Goal: Check status: Check status

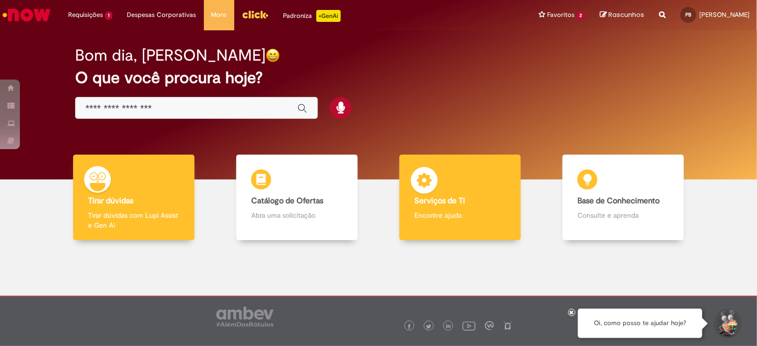
click at [446, 207] on div "Serviços de TI Serviços de TI Encontre ajuda" at bounding box center [459, 198] width 121 height 86
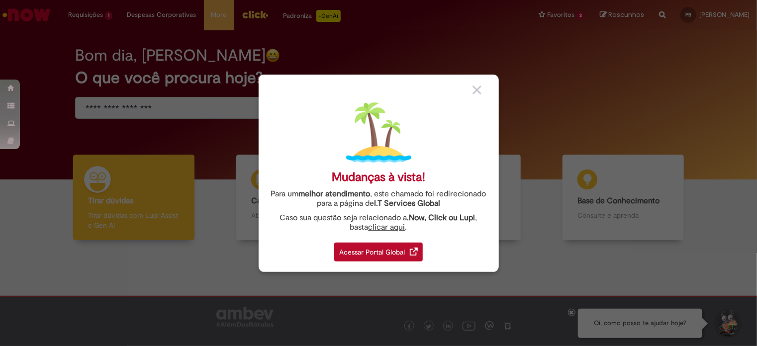
click at [478, 89] on img at bounding box center [476, 90] width 9 height 9
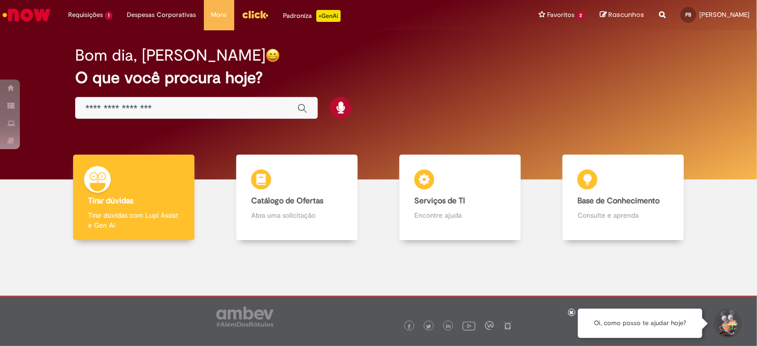
click at [249, 15] on img "Menu Cabeçalho" at bounding box center [255, 14] width 27 height 15
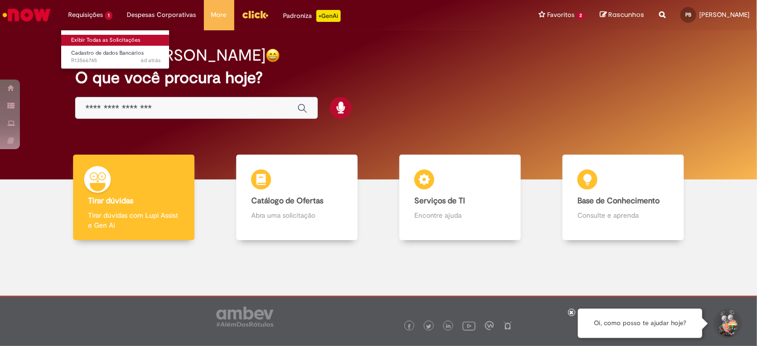
click at [89, 39] on link "Exibir Todas as Solicitações" at bounding box center [115, 40] width 109 height 11
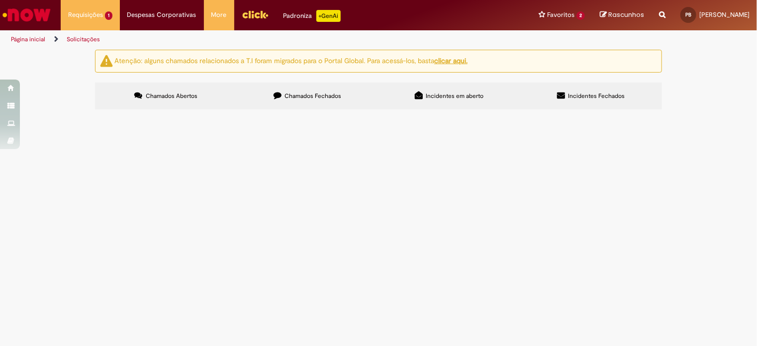
click at [0, 0] on span "Bom dia, Solicito cadastro de dados bancários." at bounding box center [0, 0] width 0 height 0
click at [0, 0] on td "Cadastro de dados Bancários" at bounding box center [0, 0] width 0 height 0
click at [0, 0] on span "Cadastro de dados Bancários" at bounding box center [0, 0] width 0 height 0
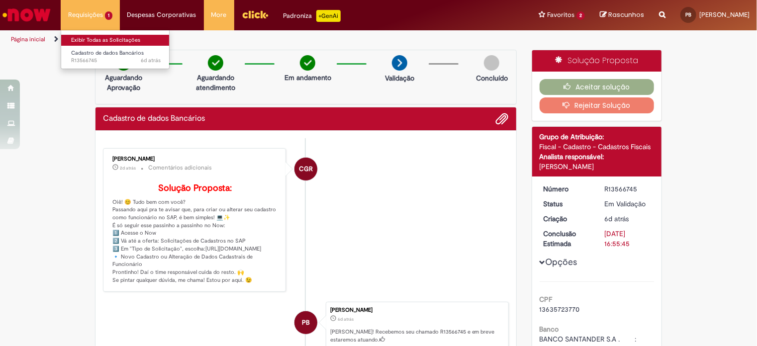
click at [93, 41] on link "Exibir Todas as Solicitações" at bounding box center [115, 40] width 109 height 11
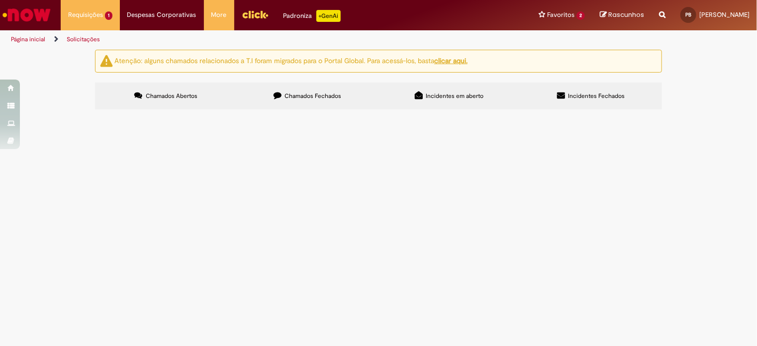
click at [297, 91] on label "Chamados Fechados" at bounding box center [308, 96] width 142 height 27
click at [0, 0] on th "Encerrado" at bounding box center [0, 0] width 0 height 0
click at [0, 0] on div at bounding box center [0, 0] width 0 height 0
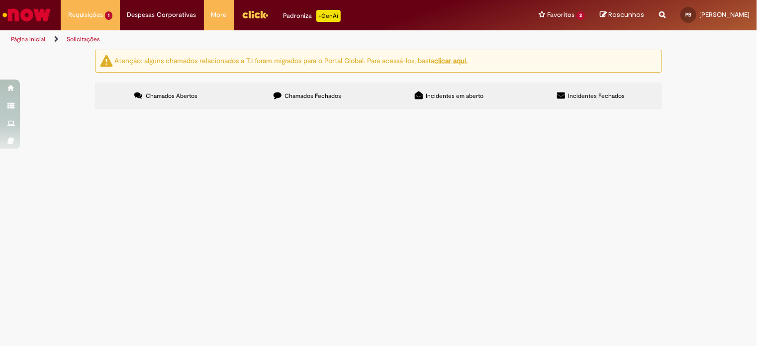
click at [445, 93] on span "Incidentes em aberto" at bounding box center [455, 96] width 58 height 8
click at [184, 95] on span "Chamados Abertos" at bounding box center [172, 96] width 52 height 8
click at [321, 99] on span "Chamados Fechados" at bounding box center [313, 96] width 57 height 8
